Goal: Task Accomplishment & Management: Use online tool/utility

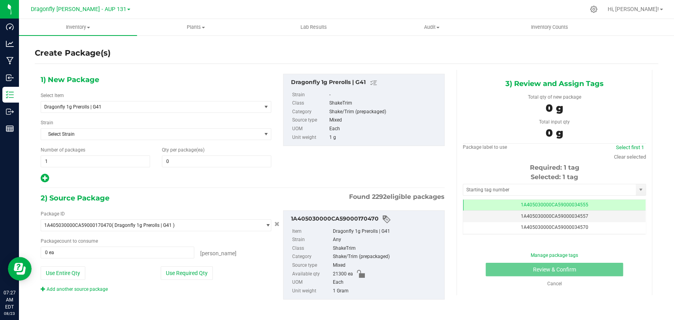
click at [142, 114] on div "1) New Package Select Item Dragonfly 1g Prerolls | G41 Dragonfly 1g Prerolls | …" at bounding box center [156, 129] width 243 height 110
click at [142, 104] on span "Dragonfly 1g Prerolls | G41" at bounding box center [146, 107] width 205 height 6
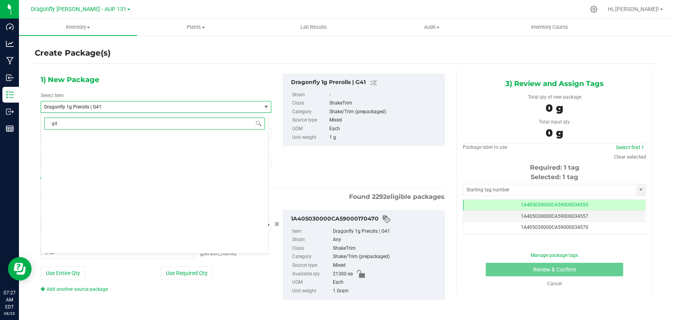
type input "g41"
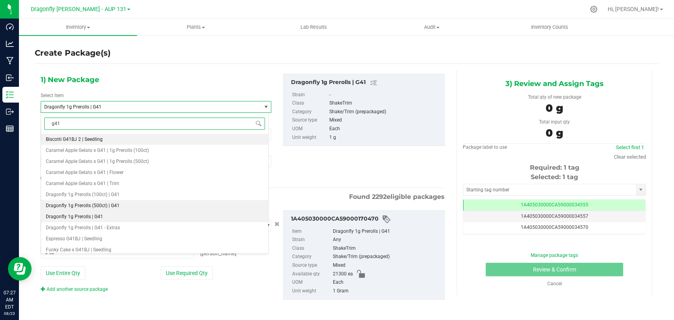
click at [112, 206] on span "Dragonfly 1g Prerolls (500ct) | G41" at bounding box center [83, 206] width 74 height 6
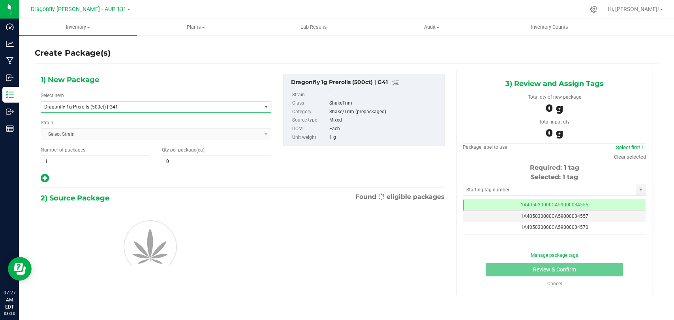
type input "0"
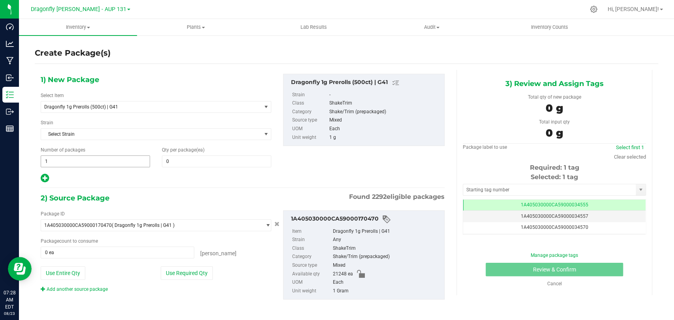
click at [94, 164] on span "1 1" at bounding box center [95, 162] width 109 height 12
type input "42"
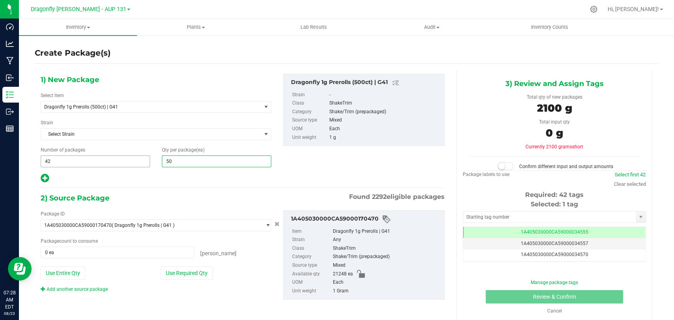
type input "500"
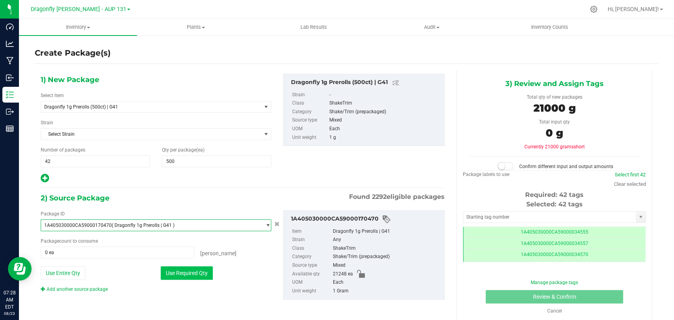
click at [207, 267] on button "Use Required Qty" at bounding box center [187, 273] width 52 height 13
type input "21000 ea"
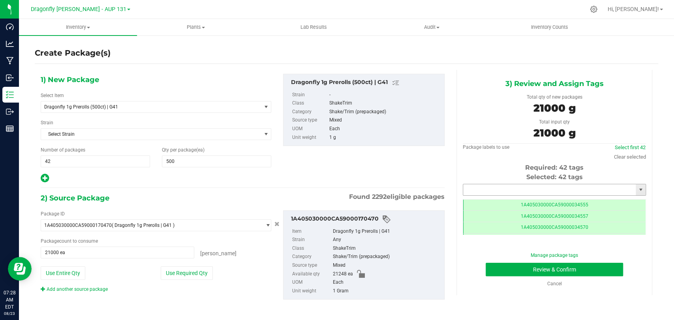
click at [538, 190] on input "text" at bounding box center [549, 189] width 173 height 11
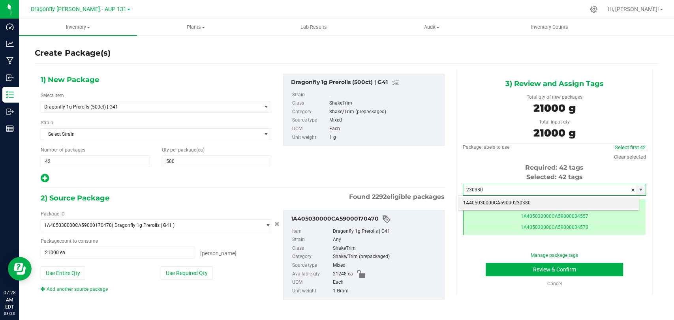
click at [534, 201] on li "1A405030000CA59000230380" at bounding box center [549, 204] width 181 height 12
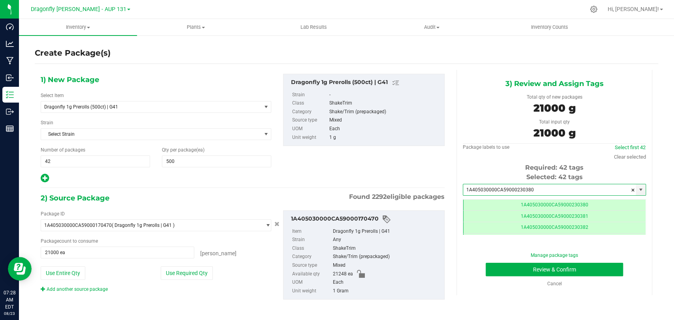
type input "1A405030000CA59000230380"
click at [508, 277] on div "Manage package tags Review & Confirm Cancel" at bounding box center [554, 270] width 171 height 36
click at [508, 268] on button "Review & Confirm" at bounding box center [554, 269] width 137 height 13
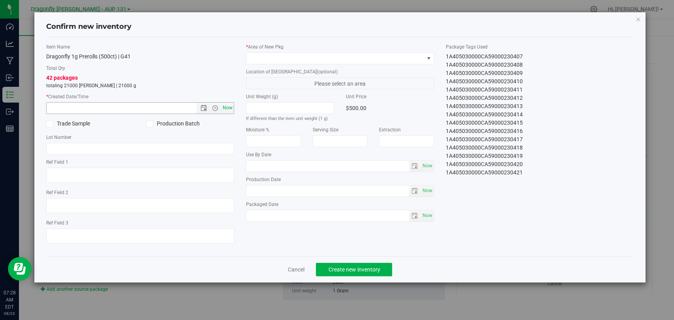
click at [223, 111] on span "Now" at bounding box center [227, 107] width 13 height 11
type input "[DATE] 7:28 AM"
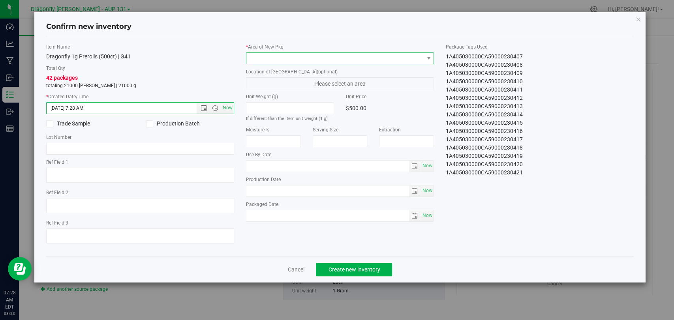
click at [281, 53] on span at bounding box center [334, 58] width 177 height 11
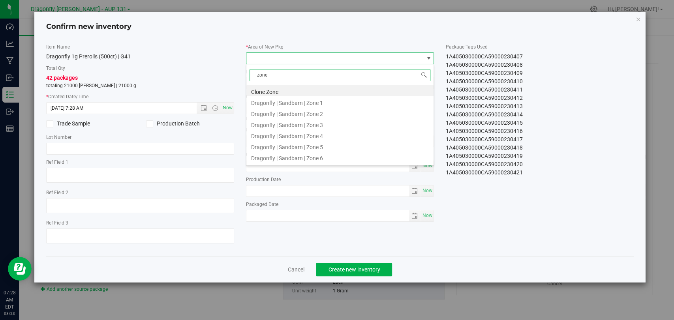
type input "zone 1"
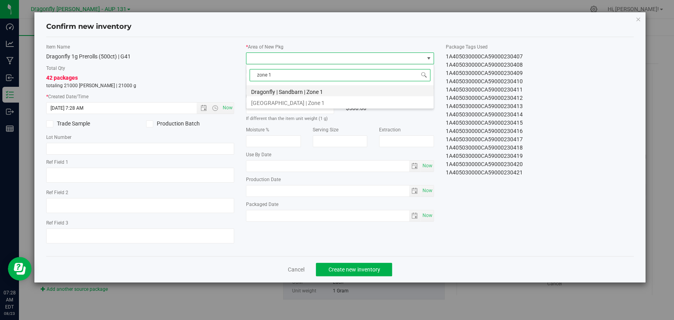
click at [318, 94] on li "Dragonfly | Sandbarn | Zone 1" at bounding box center [339, 90] width 187 height 11
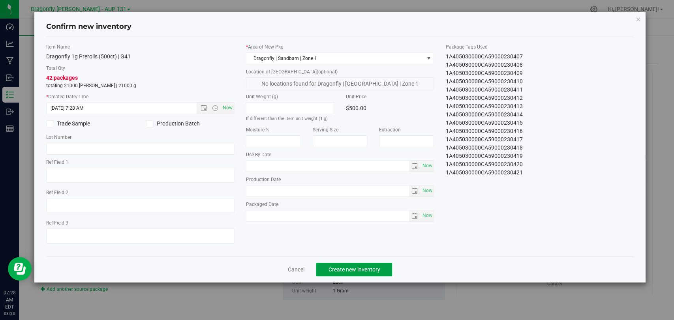
click at [380, 265] on button "Create new inventory" at bounding box center [354, 269] width 76 height 13
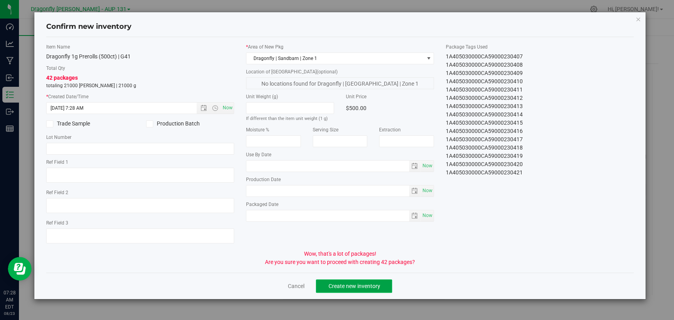
click at [378, 291] on button "Create new inventory" at bounding box center [354, 286] width 76 height 13
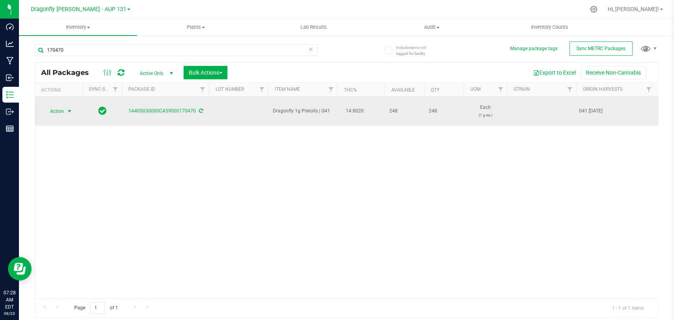
click at [57, 111] on span "Action" at bounding box center [53, 111] width 21 height 11
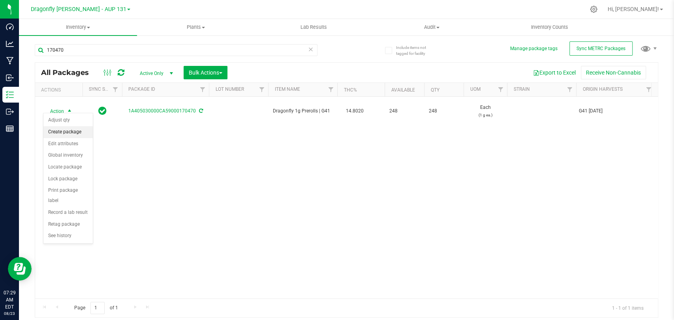
click at [79, 134] on li "Create package" at bounding box center [67, 132] width 49 height 12
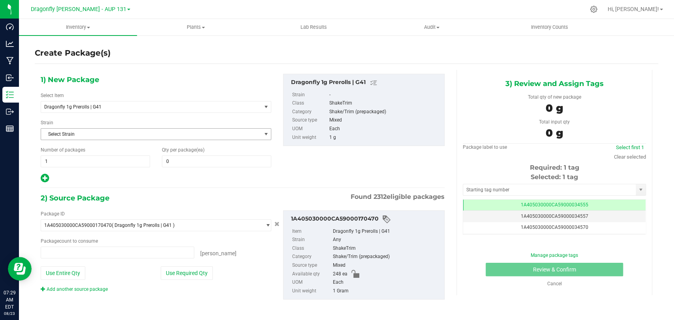
type input "0 ea"
click at [128, 81] on div "1) New Package Select Item Dragonfly 1g Prerolls | G41 1.25g Rosin Infused Prer…" at bounding box center [156, 129] width 243 height 110
click at [122, 107] on span "Dragonfly 1g Prerolls | G41" at bounding box center [146, 107] width 205 height 6
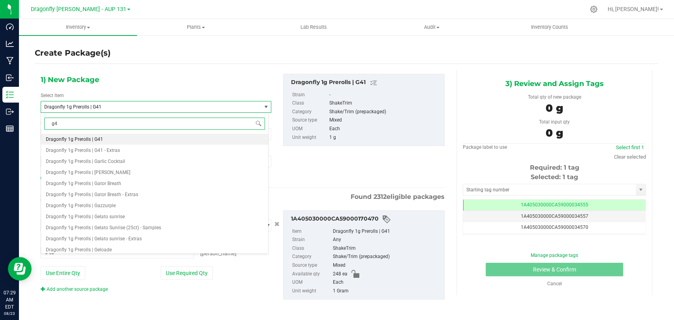
type input "g41"
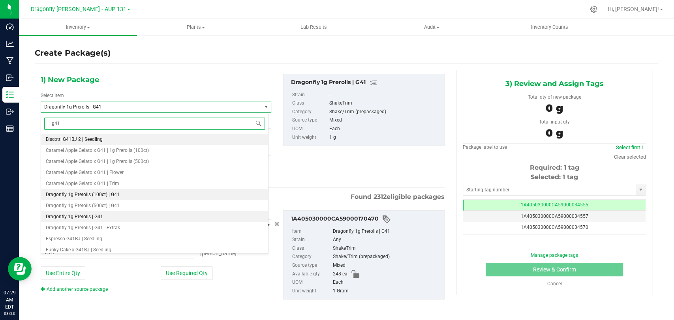
click at [131, 196] on li "Dragonfly 1g Prerolls (100ct) | G41" at bounding box center [154, 194] width 227 height 11
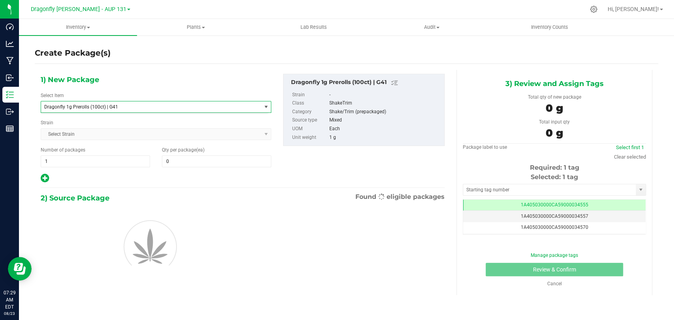
type input "0"
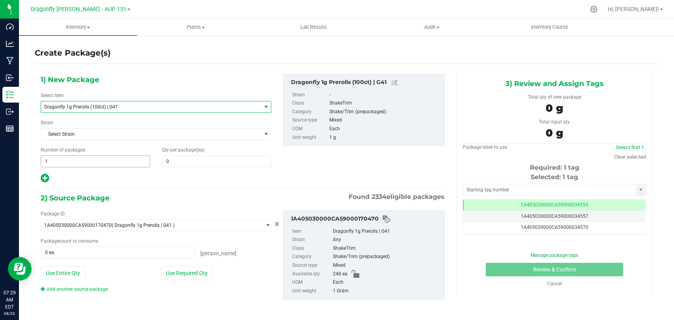
click at [101, 156] on span "1 1" at bounding box center [95, 162] width 109 height 12
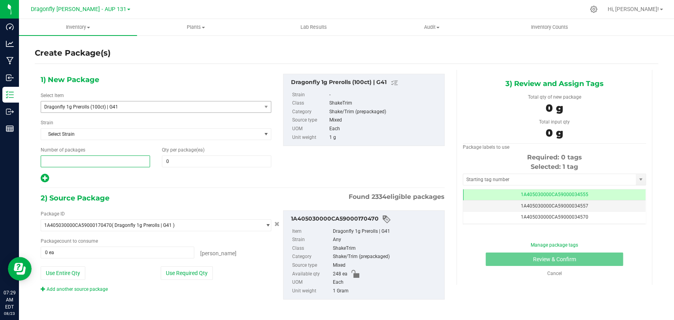
type input "2"
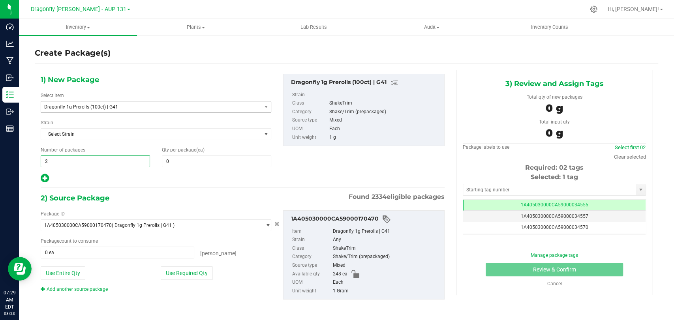
type input "2"
type input "10"
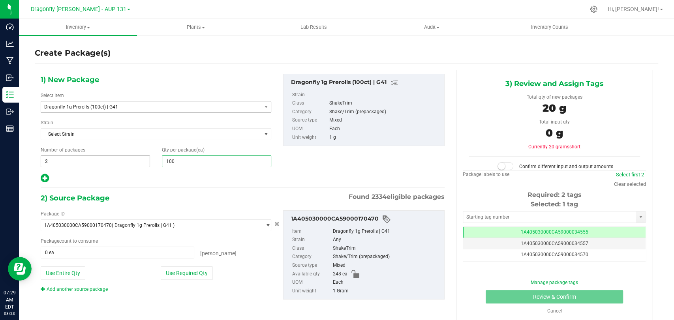
type input "100"
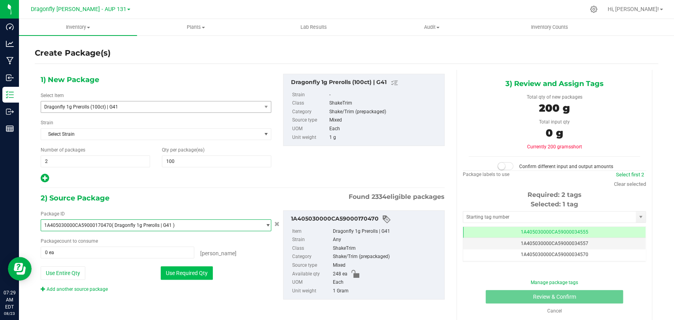
click at [195, 269] on button "Use Required Qty" at bounding box center [187, 273] width 52 height 13
type input "200 ea"
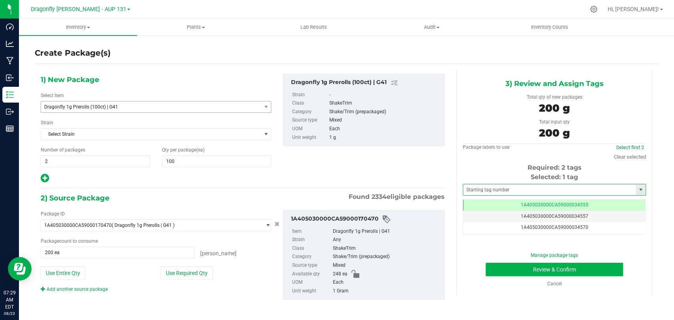
click at [580, 184] on span at bounding box center [554, 190] width 183 height 12
click at [576, 187] on input "text" at bounding box center [549, 189] width 173 height 11
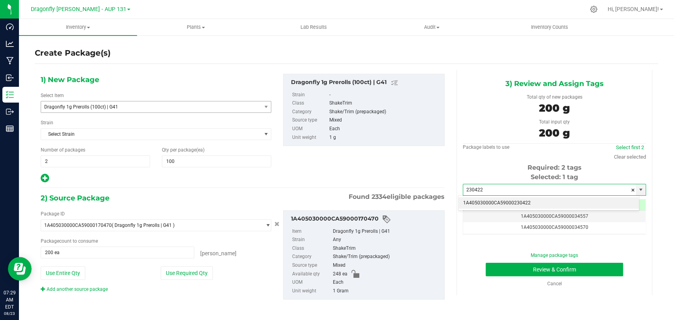
click at [565, 201] on li "1A405030000CA59000230422" at bounding box center [549, 204] width 181 height 12
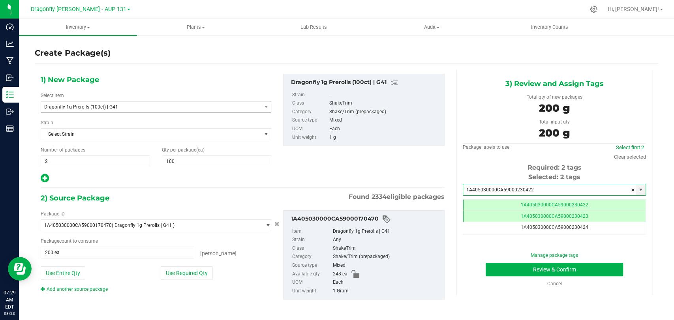
type input "1A405030000CA59000230422"
click at [587, 262] on div "Manage package tags Review & Confirm Cancel" at bounding box center [554, 270] width 171 height 36
click at [587, 266] on button "Review & Confirm" at bounding box center [554, 269] width 137 height 13
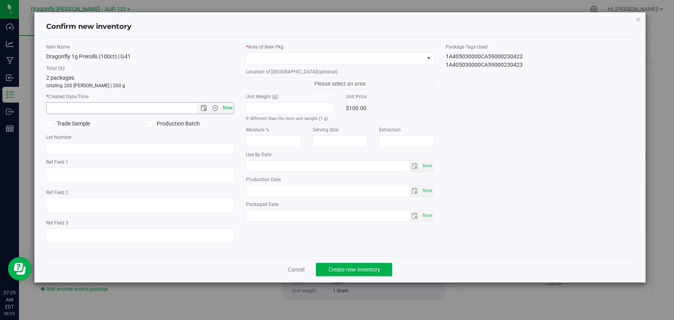
click at [224, 109] on span "Now" at bounding box center [227, 107] width 13 height 11
type input "[DATE] 7:29 AM"
click at [313, 55] on span at bounding box center [334, 58] width 177 height 11
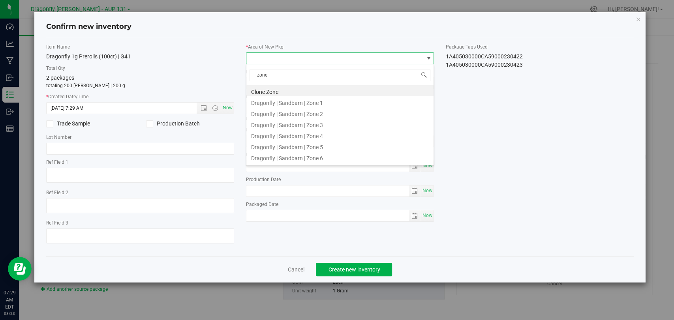
type input "zone 1"
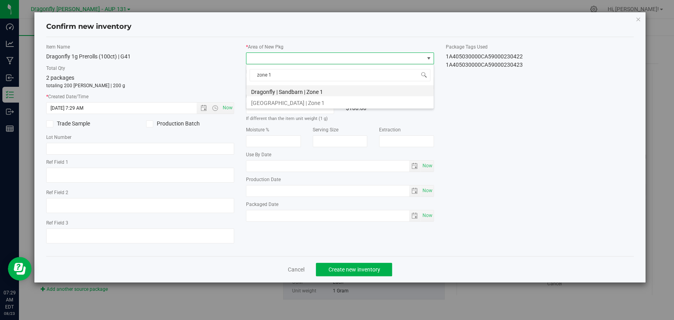
click at [323, 92] on li "Dragonfly | Sandbarn | Zone 1" at bounding box center [339, 90] width 187 height 11
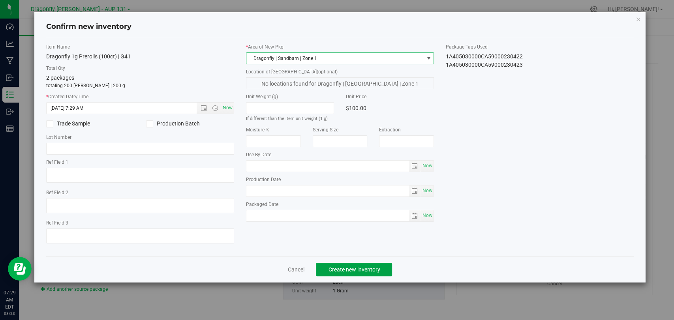
click at [348, 273] on button "Create new inventory" at bounding box center [354, 269] width 76 height 13
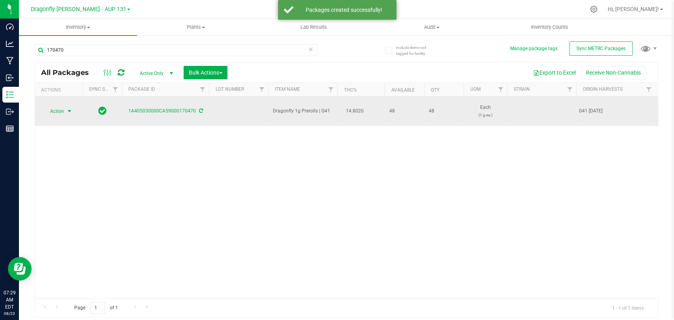
click at [69, 108] on span "select" at bounding box center [69, 111] width 6 height 6
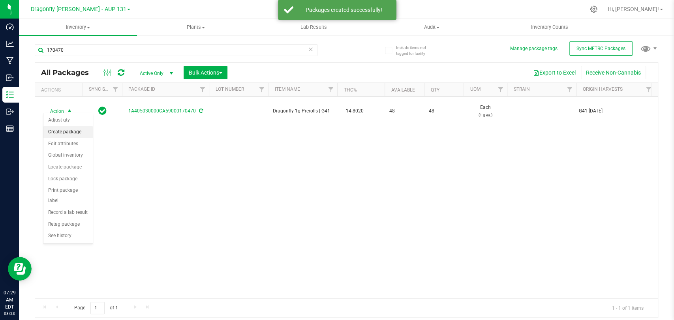
click at [61, 132] on li "Create package" at bounding box center [67, 132] width 49 height 12
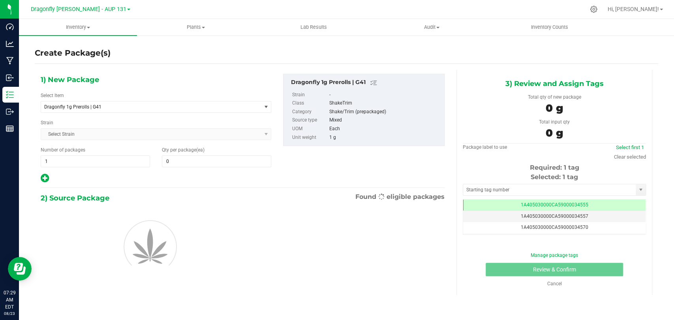
type input "0"
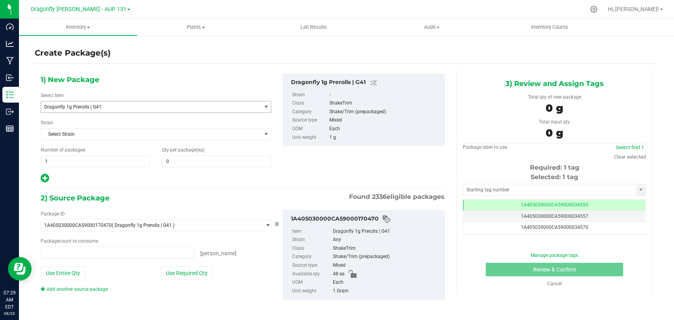
type input "0 ea"
click at [130, 108] on span "Dragonfly 1g Prerolls | G41" at bounding box center [146, 107] width 205 height 6
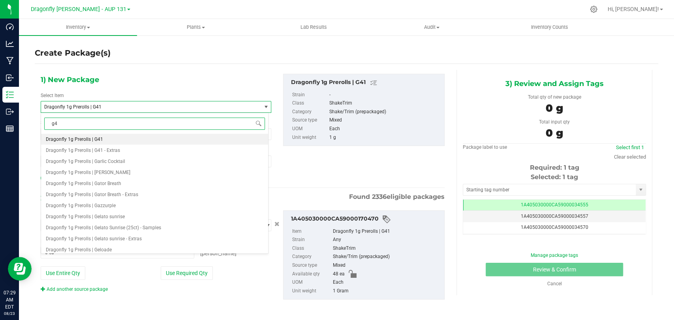
type input "g41"
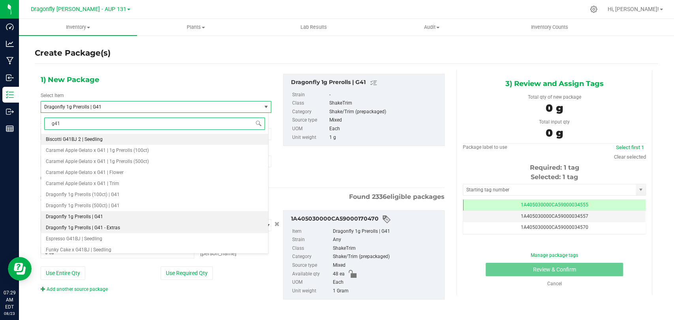
click at [109, 227] on span "Dragonfly 1g Prerolls | G41 - Extras" at bounding box center [83, 228] width 74 height 6
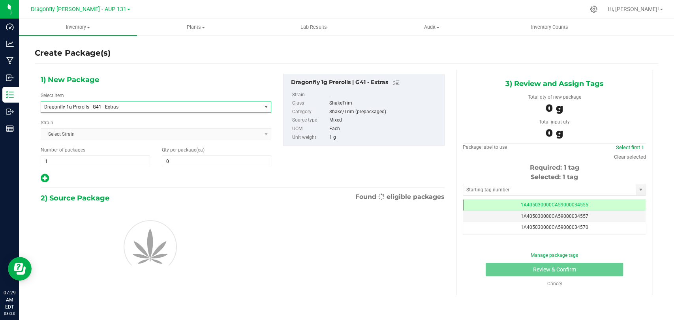
type input "0"
click at [190, 158] on span "0 0" at bounding box center [216, 162] width 109 height 12
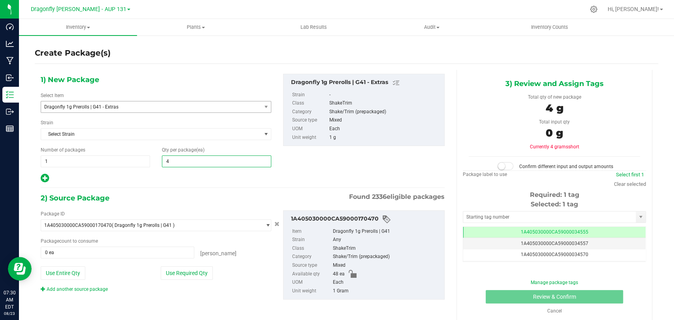
type input "48"
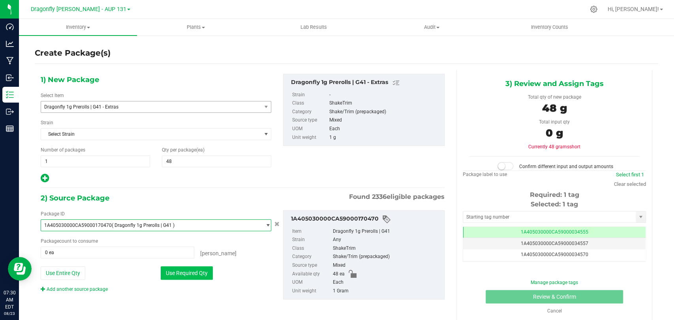
click at [179, 275] on button "Use Required Qty" at bounding box center [187, 273] width 52 height 13
type input "48 ea"
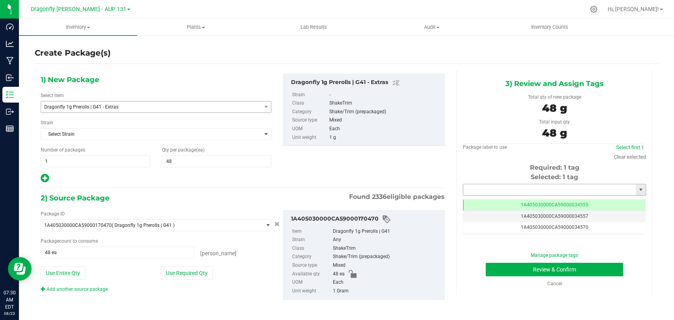
click at [557, 188] on input "text" at bounding box center [549, 189] width 173 height 11
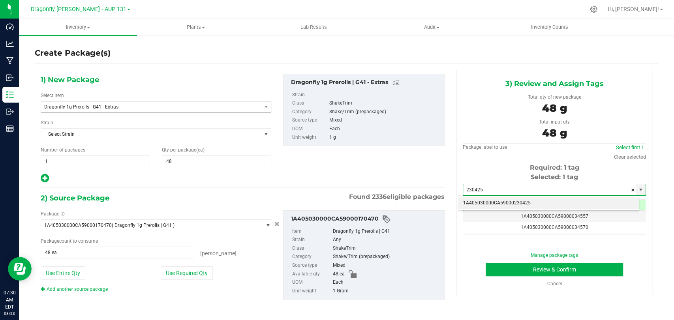
click at [492, 200] on li "1A405030000CA59000230425" at bounding box center [549, 204] width 181 height 12
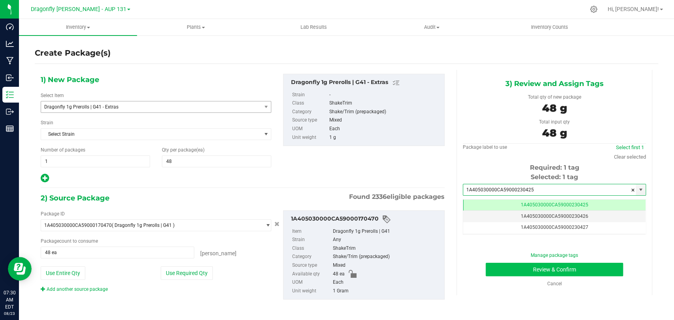
type input "1A405030000CA59000230425"
click at [524, 270] on button "Review & Confirm" at bounding box center [554, 269] width 137 height 13
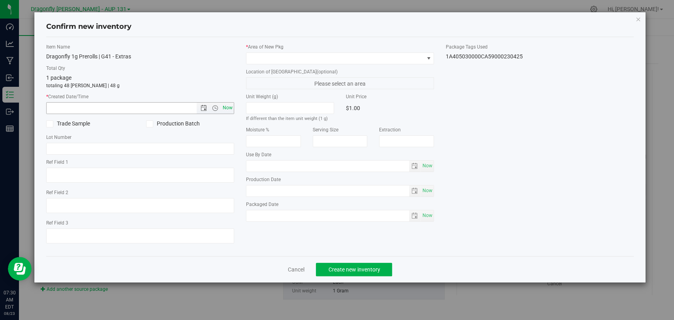
click at [223, 111] on span "Now" at bounding box center [227, 107] width 13 height 11
type input "[DATE] 7:30 AM"
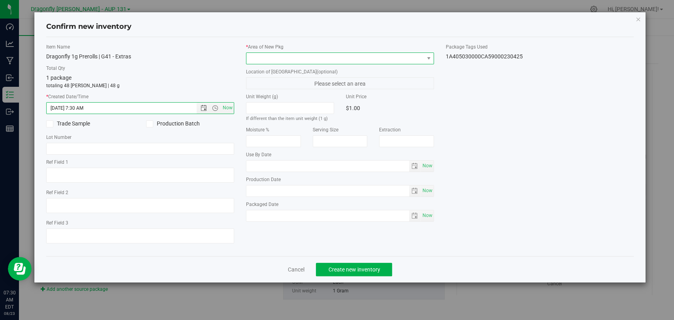
click at [305, 59] on span at bounding box center [334, 58] width 177 height 11
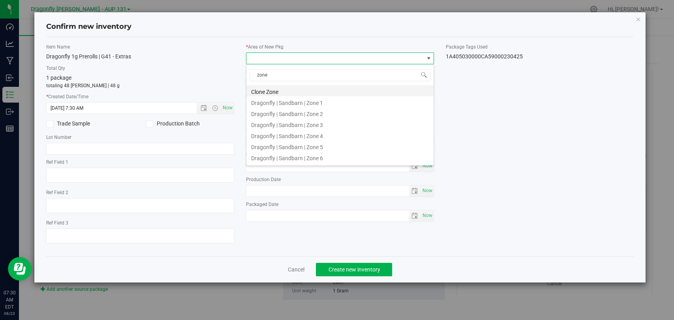
type input "zone 2"
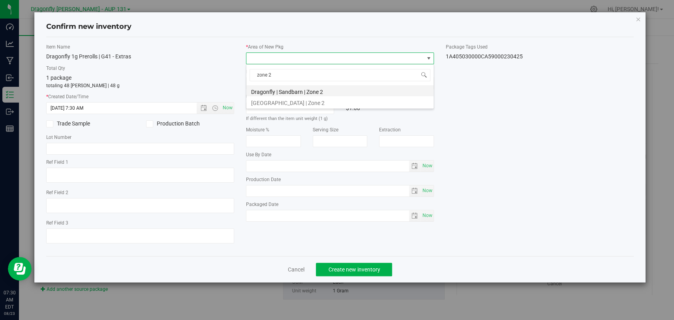
click at [310, 87] on li "Dragonfly | Sandbarn | Zone 2" at bounding box center [339, 90] width 187 height 11
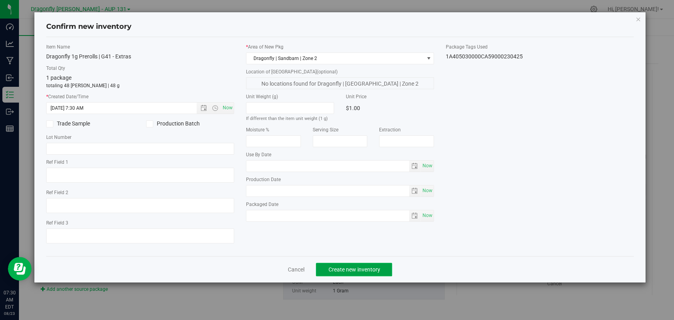
click at [354, 264] on button "Create new inventory" at bounding box center [354, 269] width 76 height 13
